Goal: Information Seeking & Learning: Learn about a topic

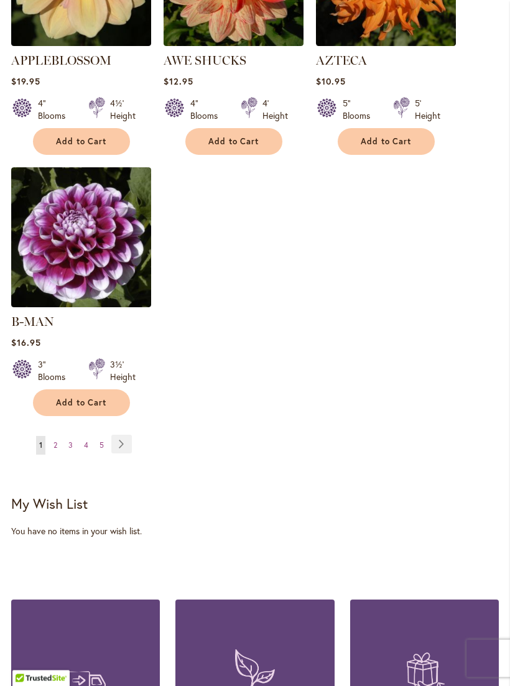
scroll to position [1664, 0]
click at [60, 439] on link "Page 2" at bounding box center [55, 445] width 10 height 19
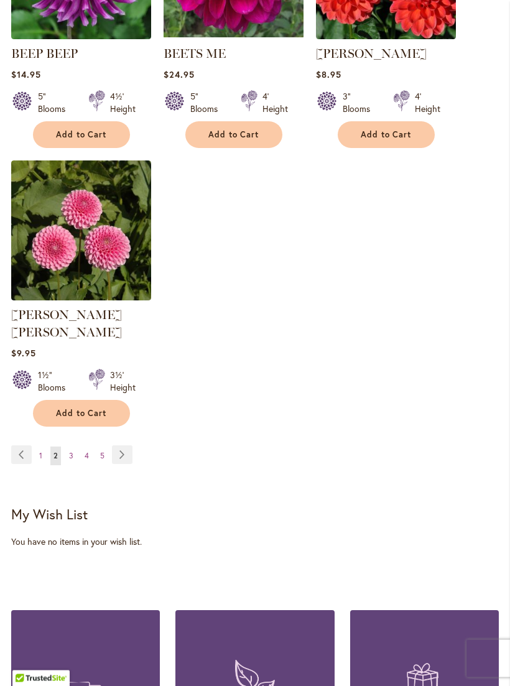
scroll to position [1665, 0]
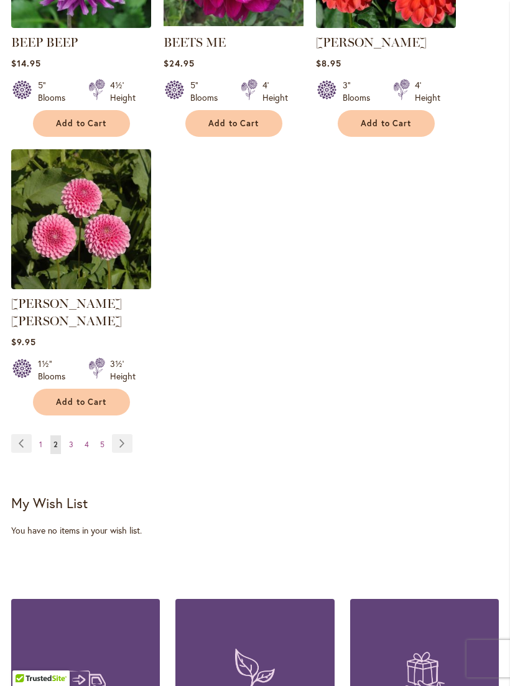
click at [72, 442] on span "3" at bounding box center [71, 444] width 4 height 9
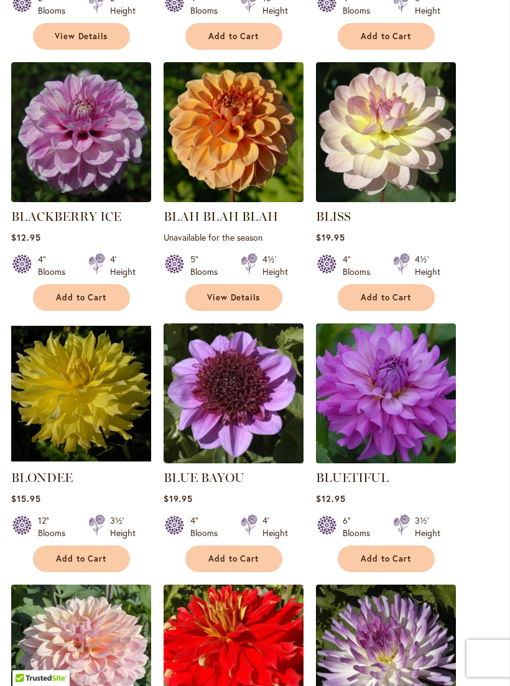
scroll to position [707, 0]
click at [85, 392] on img at bounding box center [81, 393] width 140 height 140
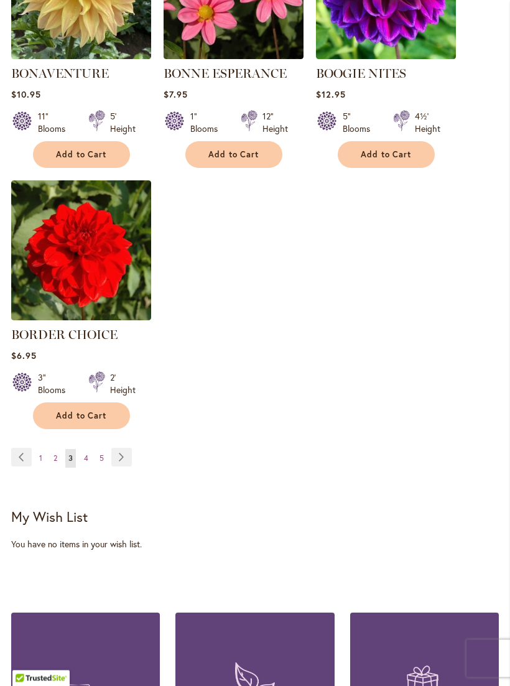
scroll to position [1634, 0]
click at [87, 463] on span "4" at bounding box center [86, 457] width 4 height 9
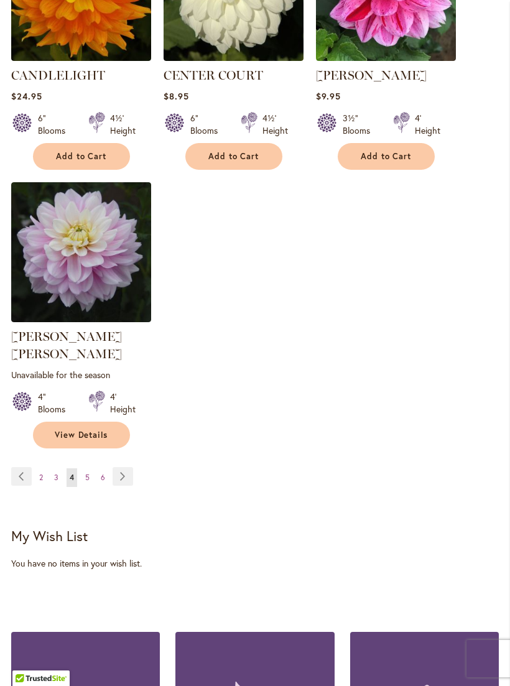
scroll to position [1661, 0]
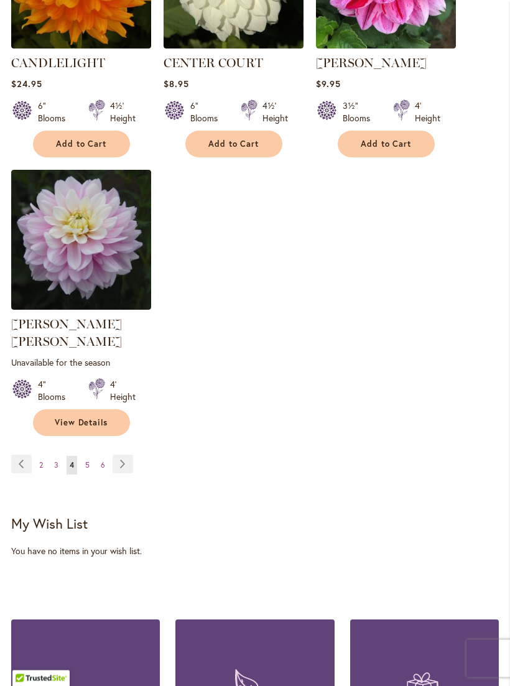
click at [89, 461] on span "5" at bounding box center [87, 465] width 4 height 9
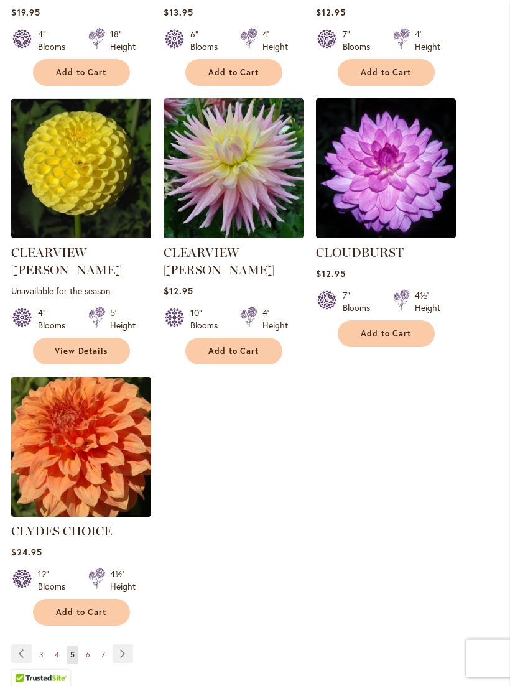
scroll to position [1472, 0]
click at [90, 646] on link "Page 6" at bounding box center [88, 655] width 11 height 19
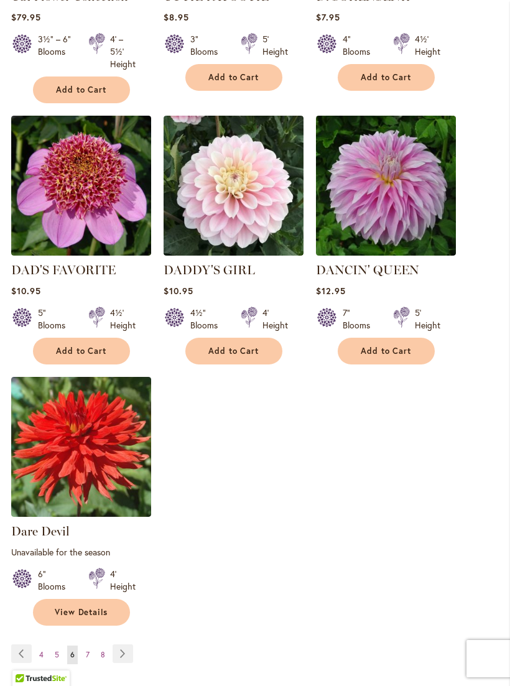
scroll to position [1485, 0]
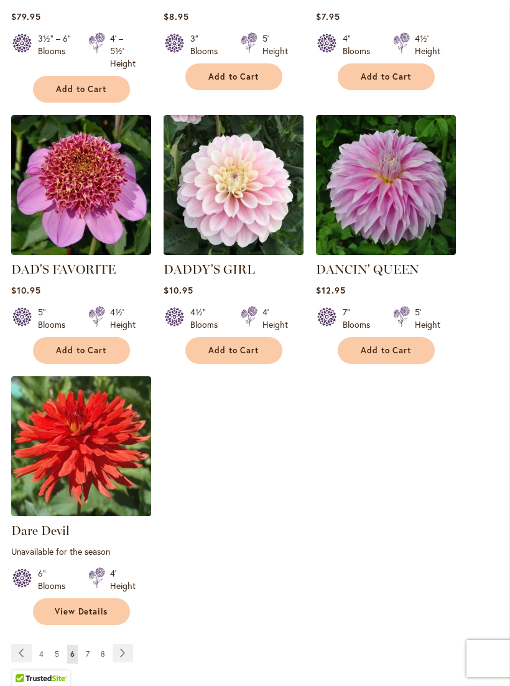
click at [102, 645] on link "Page 8" at bounding box center [103, 654] width 11 height 19
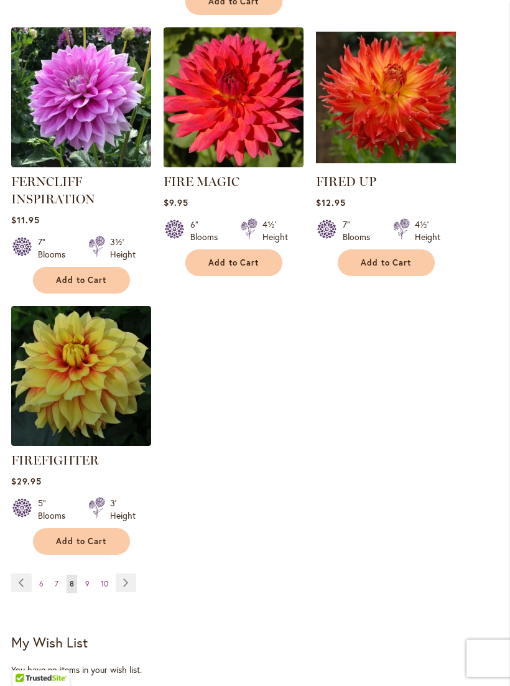
scroll to position [1568, 0]
click at [86, 588] on span "9" at bounding box center [87, 583] width 4 height 9
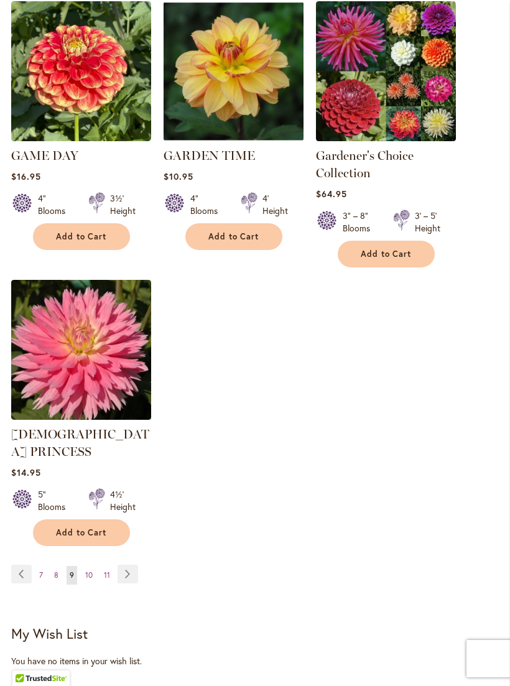
scroll to position [1604, 0]
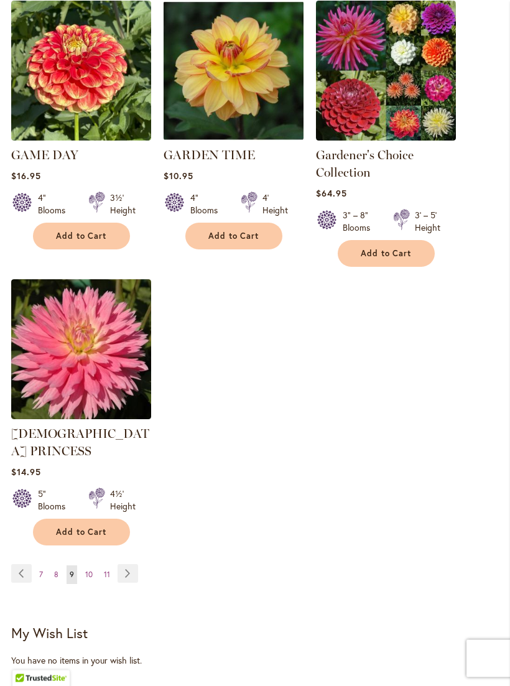
click at [109, 570] on span "11" at bounding box center [107, 574] width 6 height 9
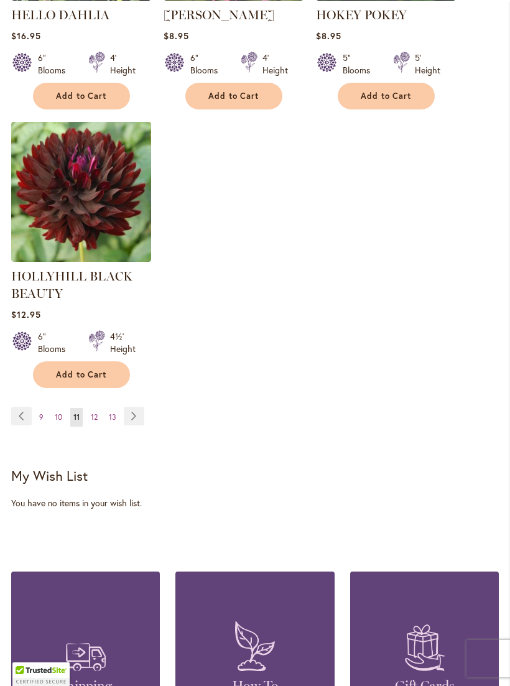
scroll to position [1741, 0]
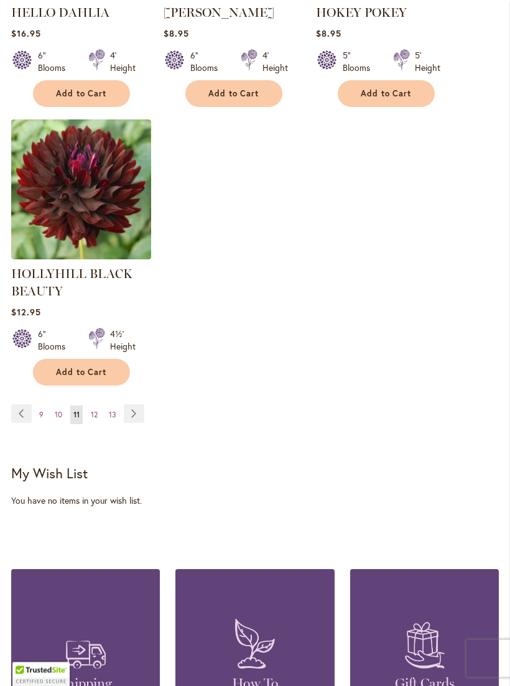
click at [95, 420] on span "12" at bounding box center [94, 414] width 7 height 9
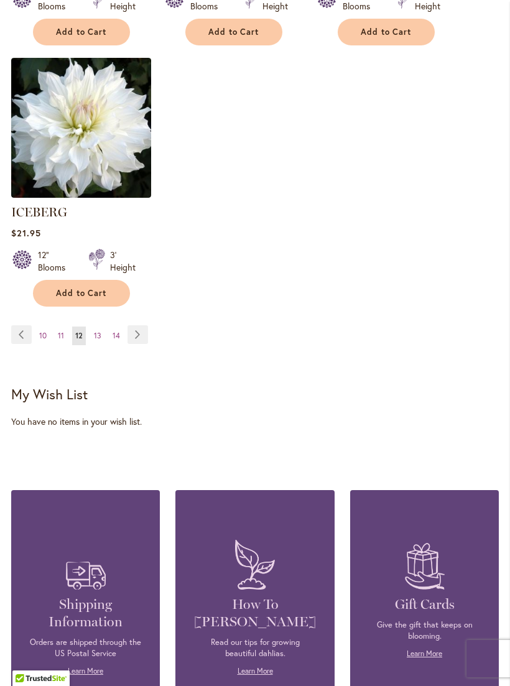
scroll to position [1783, 0]
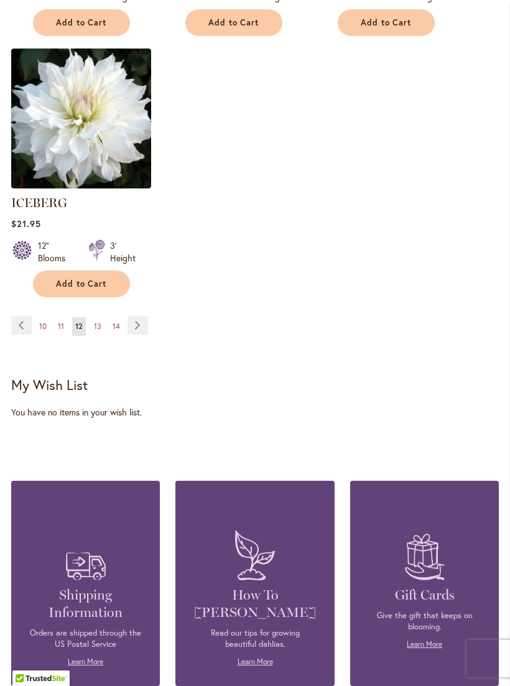
click at [95, 322] on span "13" at bounding box center [97, 326] width 7 height 9
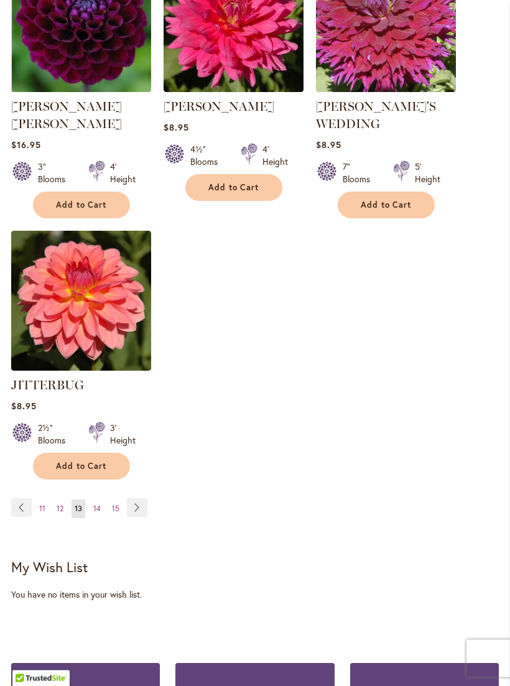
scroll to position [1631, 0]
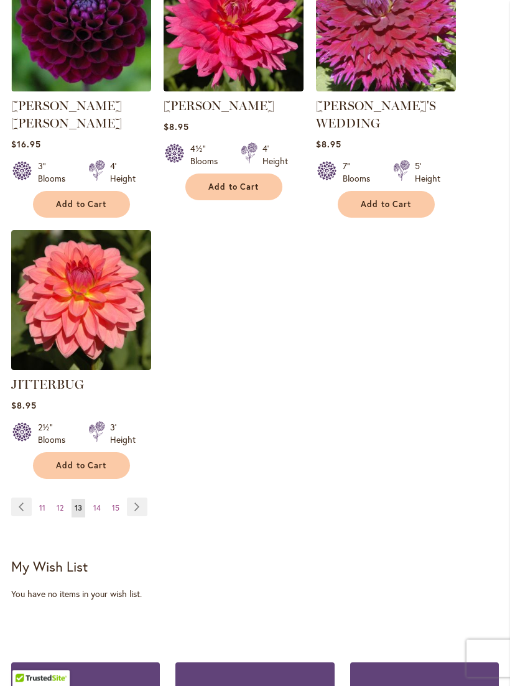
click at [114, 504] on span "15" at bounding box center [115, 508] width 7 height 9
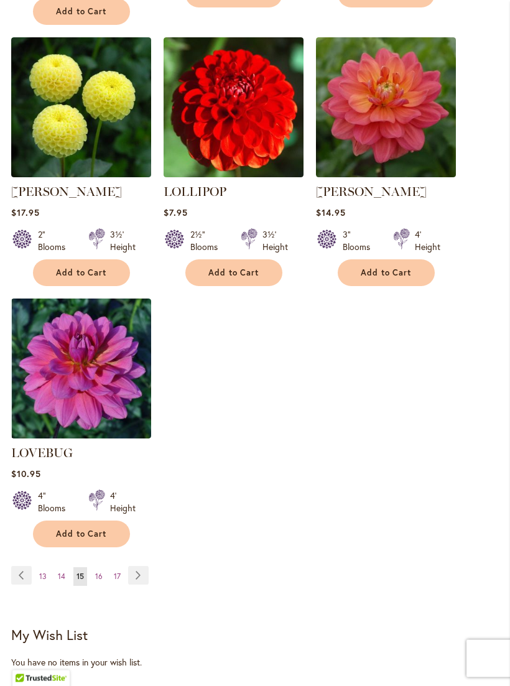
scroll to position [1551, 0]
click at [119, 572] on span "17" at bounding box center [117, 576] width 7 height 9
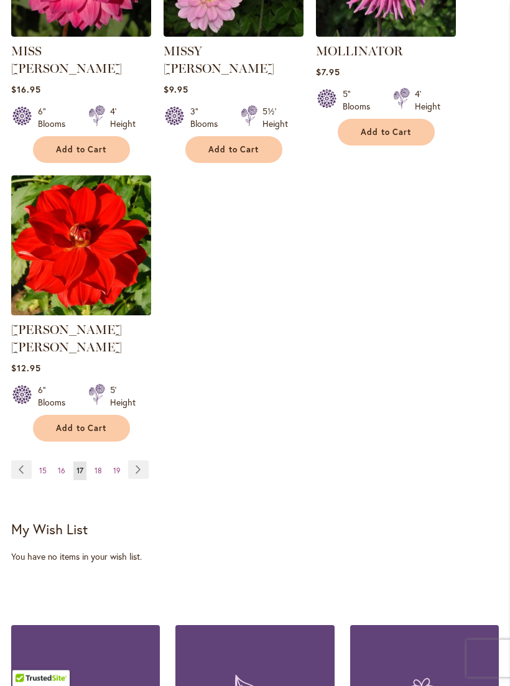
scroll to position [1656, 0]
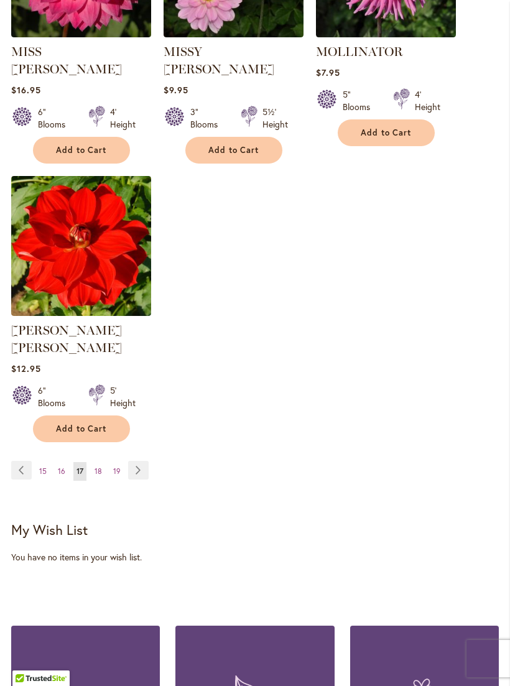
click at [116, 466] on span "19" at bounding box center [116, 470] width 7 height 9
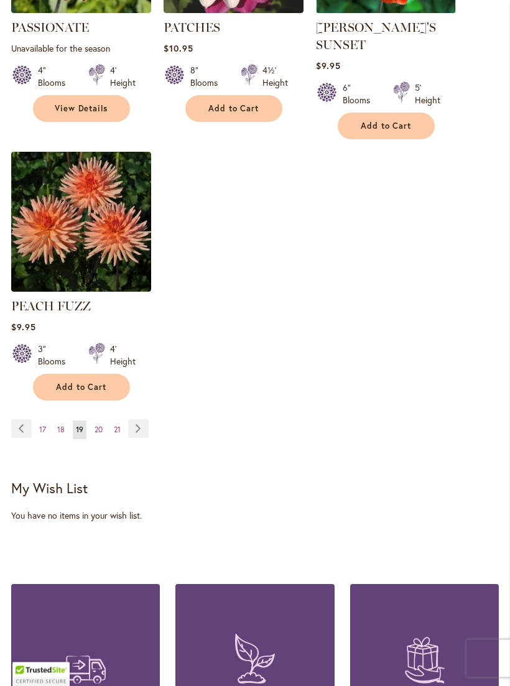
scroll to position [1667, 0]
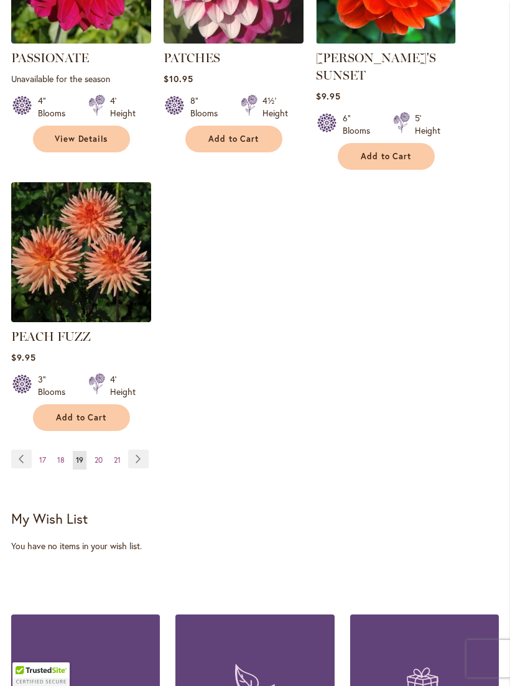
click at [99, 457] on span "20" at bounding box center [99, 459] width 8 height 9
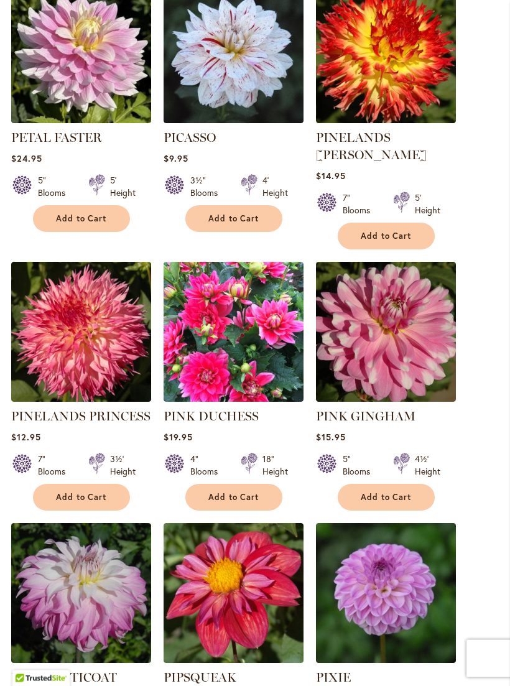
scroll to position [1082, 0]
click at [506, 293] on main "Home Shop All Dahlias New Best Sellers Staff Favorites Collections Best Cut Flo…" at bounding box center [255, 237] width 510 height 2370
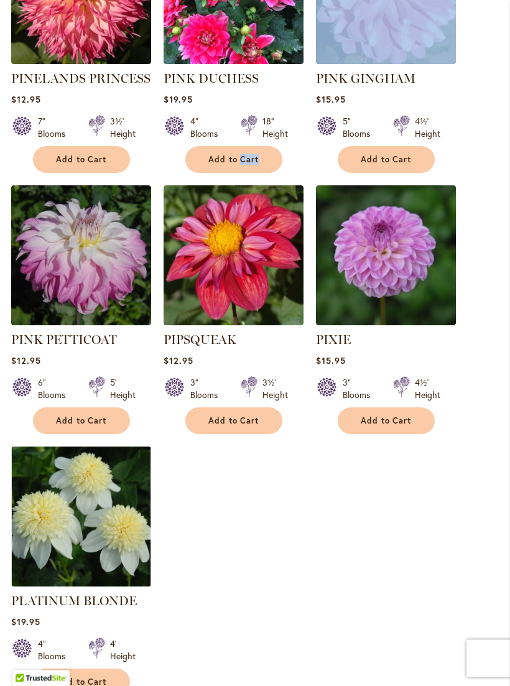
scroll to position [1420, 0]
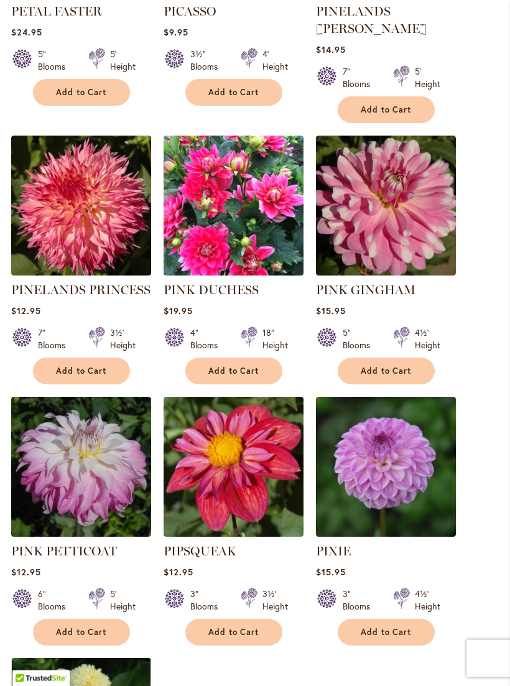
scroll to position [1208, 0]
click at [95, 461] on img at bounding box center [81, 467] width 140 height 140
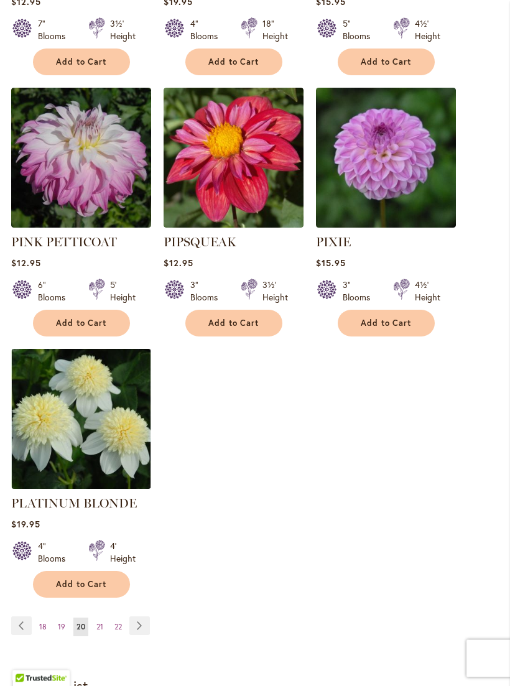
scroll to position [1518, 0]
click at [105, 618] on link "Page 21" at bounding box center [99, 627] width 13 height 19
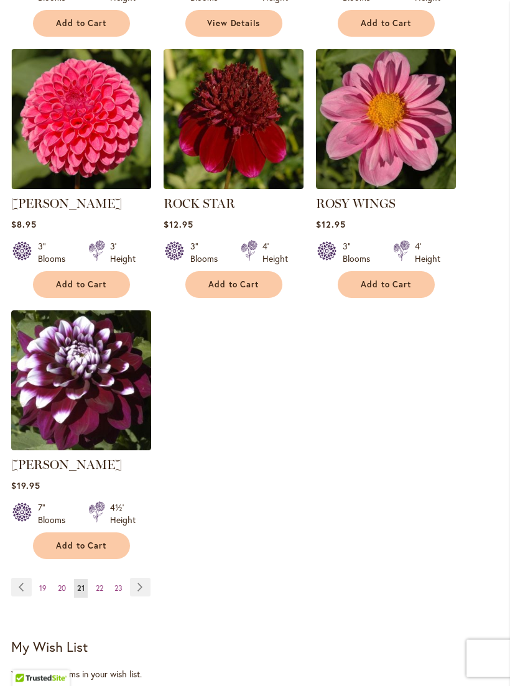
scroll to position [1522, 0]
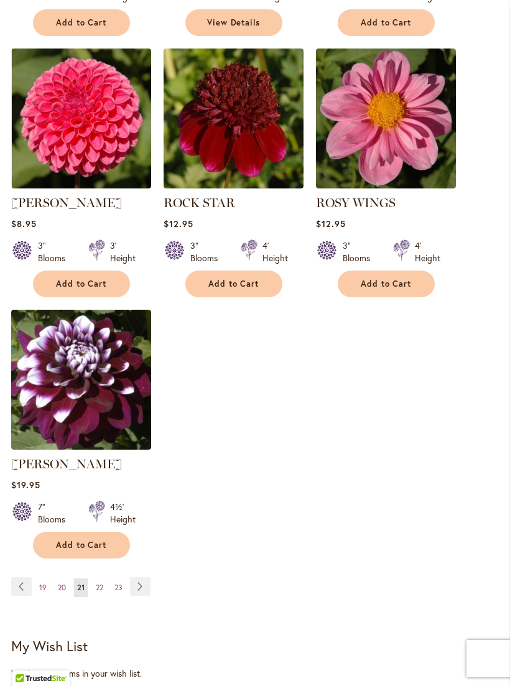
click at [102, 597] on link "Page 22" at bounding box center [100, 587] width 14 height 19
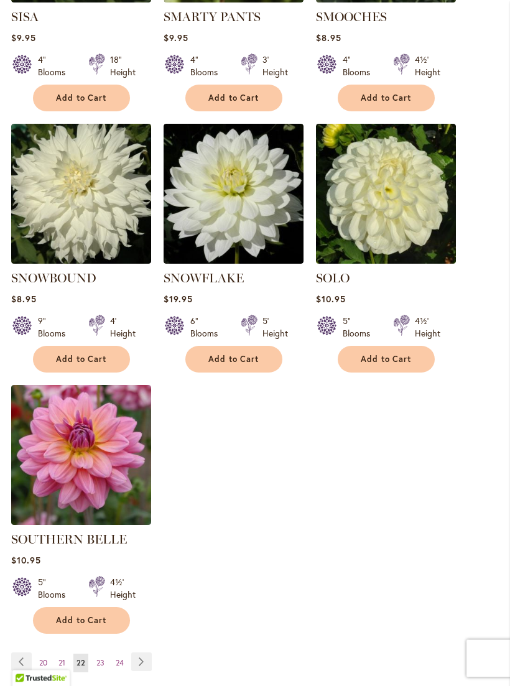
scroll to position [1447, 0]
click at [104, 660] on link "Page 23" at bounding box center [100, 663] width 14 height 19
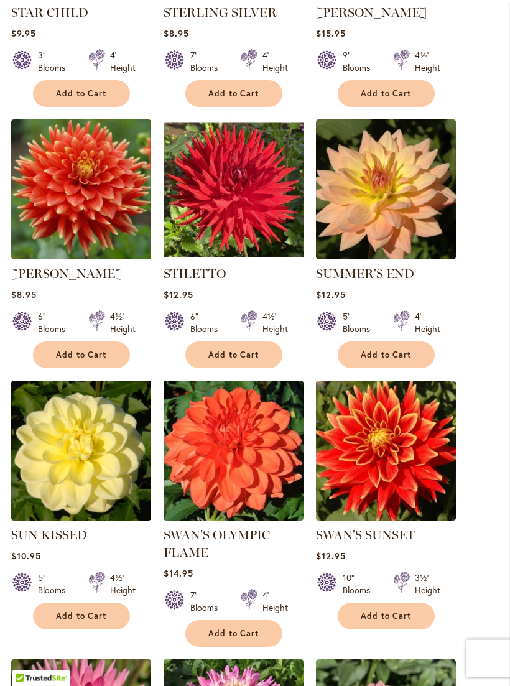
scroll to position [911, 0]
click at [508, 338] on main "Home Shop All Dahlias New Best Sellers Staff Favorites Collections Best Cut Flo…" at bounding box center [255, 390] width 510 height 2335
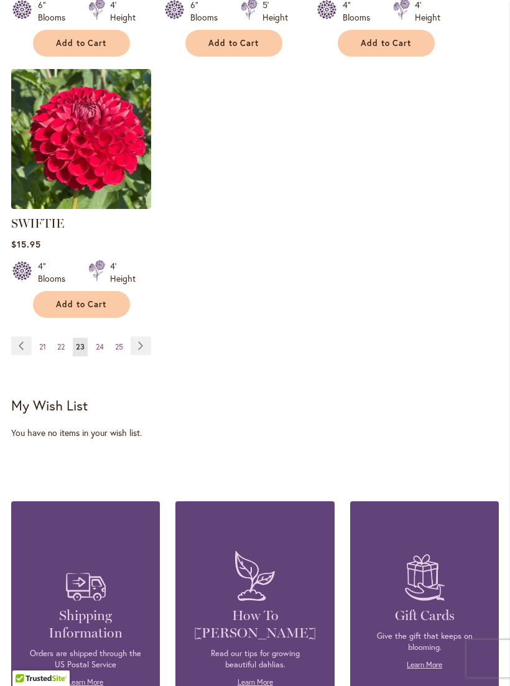
scroll to position [1755, 0]
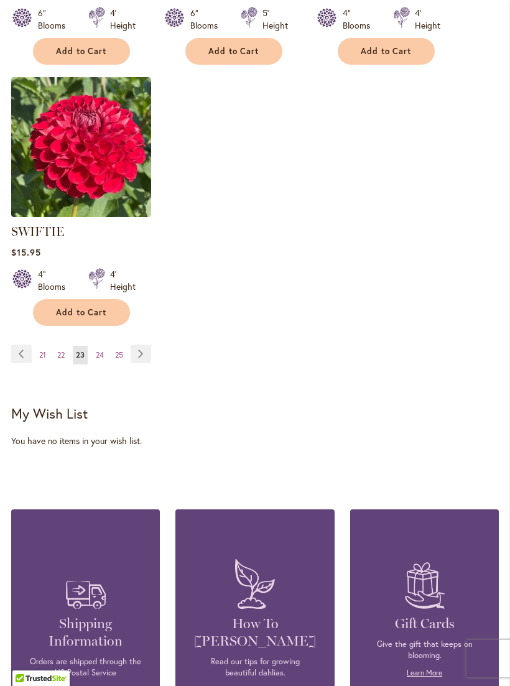
click at [101, 359] on span "24" at bounding box center [100, 354] width 8 height 9
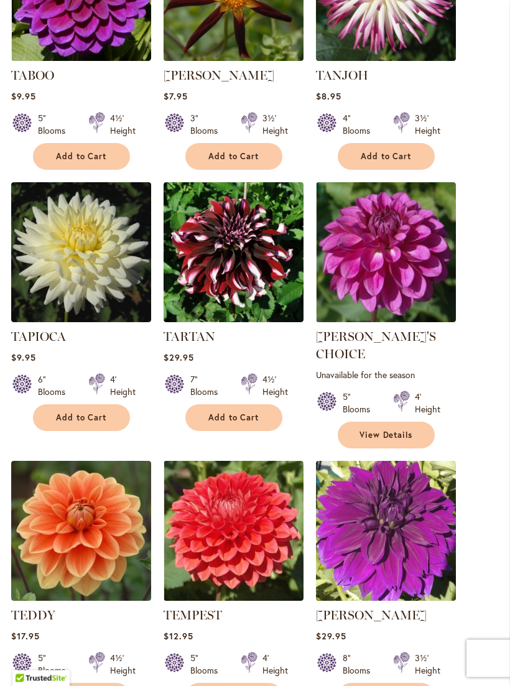
scroll to position [587, 0]
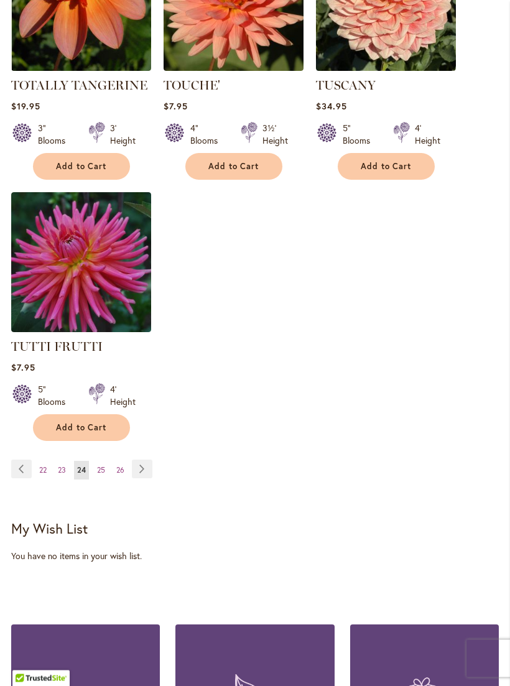
scroll to position [1639, 0]
click at [122, 465] on span "26" at bounding box center [120, 469] width 8 height 9
click at [120, 465] on span "26" at bounding box center [120, 469] width 8 height 9
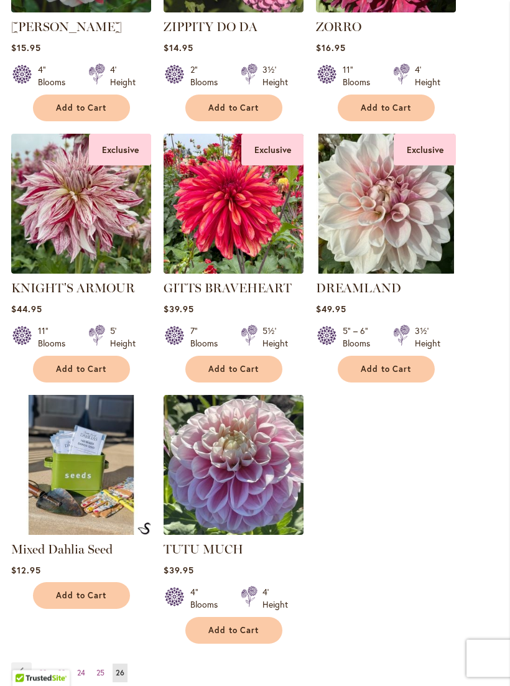
scroll to position [1158, 0]
click at [390, 223] on img at bounding box center [386, 204] width 140 height 140
click at [399, 207] on img at bounding box center [386, 204] width 140 height 140
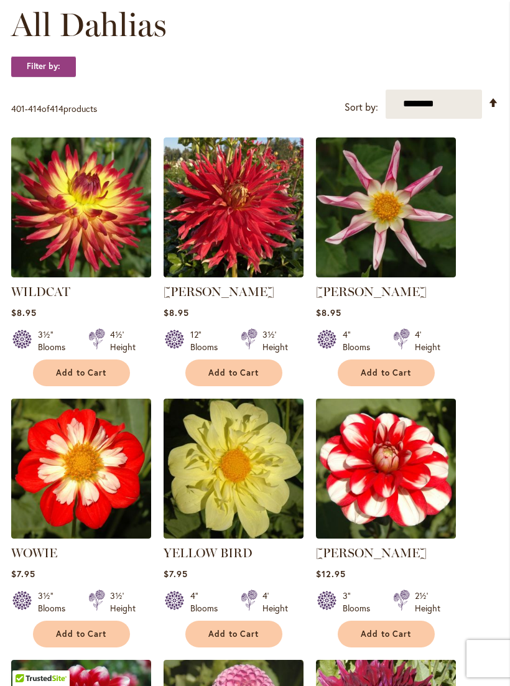
scroll to position [369, 0]
